Goal: Task Accomplishment & Management: Complete application form

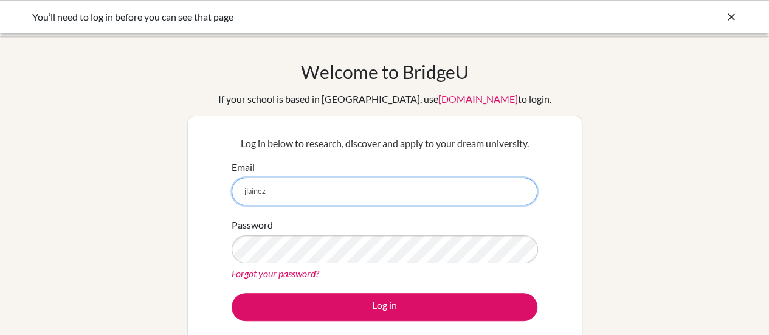
click at [281, 192] on input "jlainez" at bounding box center [385, 192] width 306 height 28
type input "jlainez@delcamposchool.org"
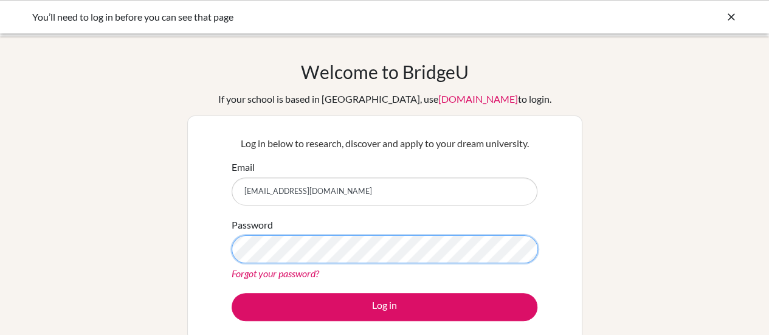
click at [232, 293] on button "Log in" at bounding box center [385, 307] width 306 height 28
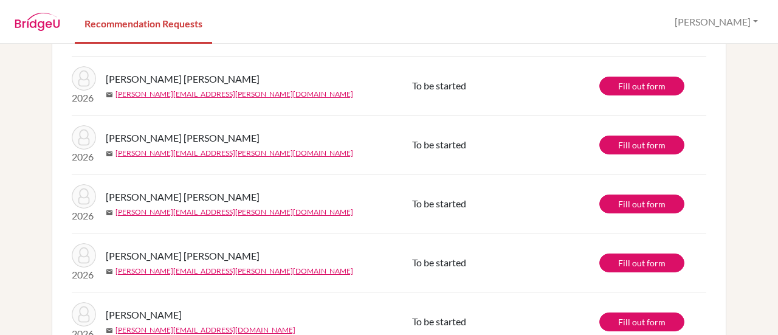
scroll to position [378, 0]
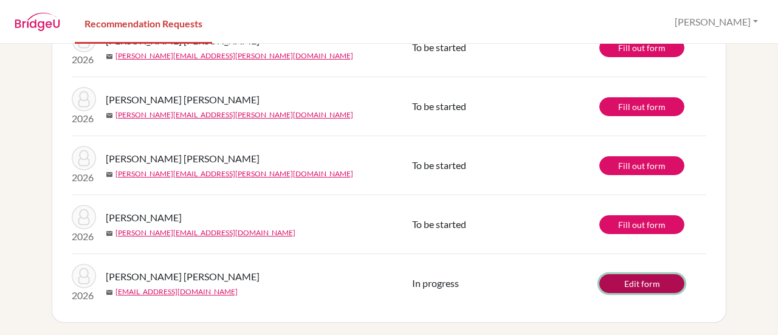
click at [622, 280] on link "Edit form" at bounding box center [641, 283] width 85 height 19
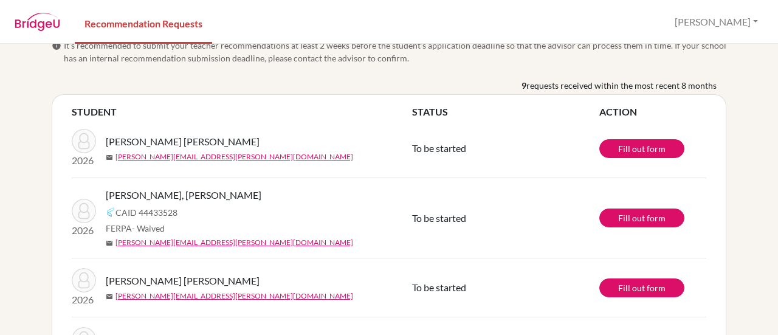
scroll to position [15, 0]
